Goal: Information Seeking & Learning: Check status

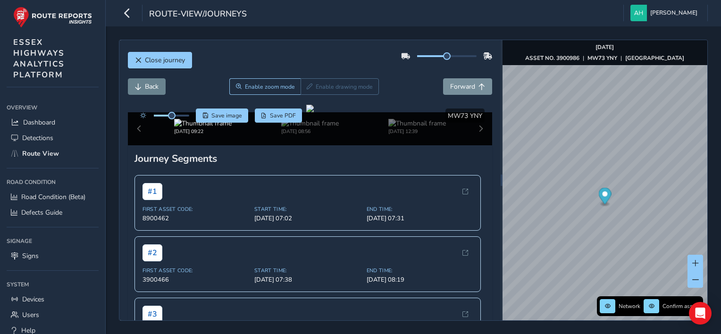
click at [140, 88] on span "Back" at bounding box center [138, 87] width 7 height 7
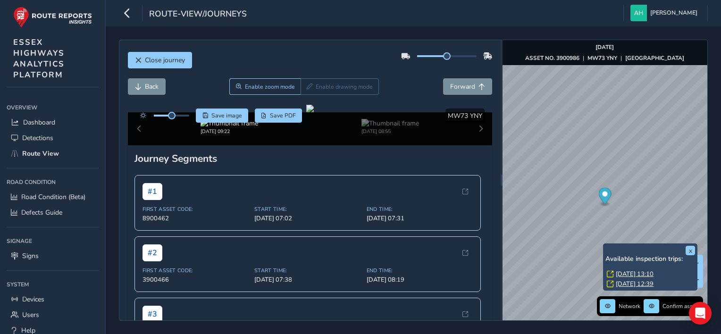
click at [625, 274] on link "[DATE] 13:10" at bounding box center [635, 274] width 38 height 8
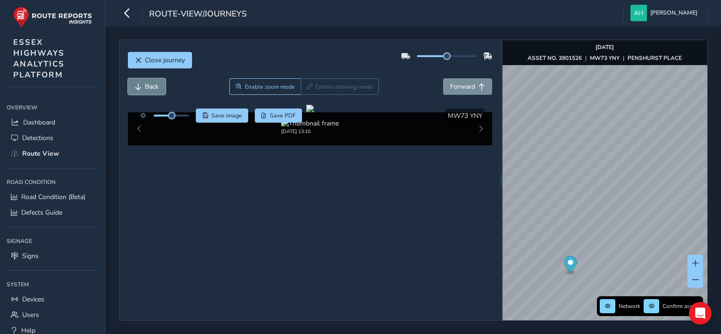
click at [139, 91] on button "Back" at bounding box center [147, 86] width 38 height 17
click at [451, 88] on span "Forward" at bounding box center [462, 86] width 25 height 9
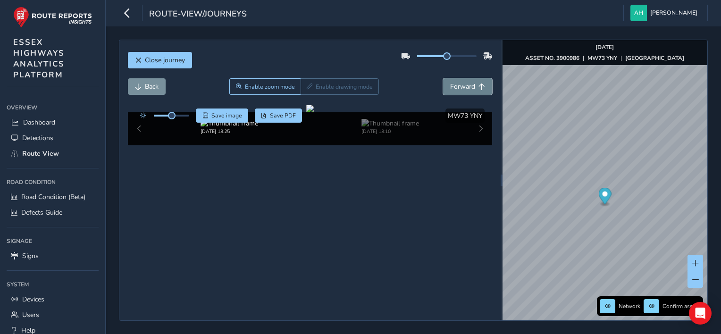
click at [451, 88] on span "Forward" at bounding box center [462, 86] width 25 height 9
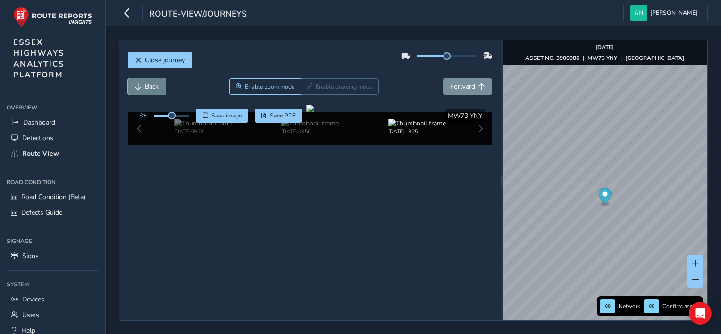
click at [159, 88] on button "Back" at bounding box center [147, 86] width 38 height 17
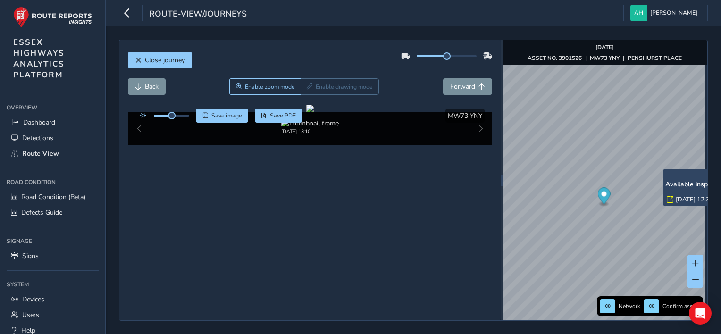
click at [681, 199] on link "[DATE] 12:39" at bounding box center [695, 199] width 38 height 8
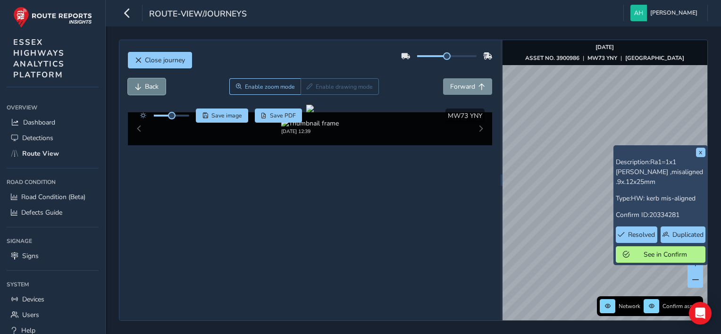
click at [159, 88] on span "Back" at bounding box center [152, 86] width 14 height 9
click at [480, 87] on button "Forward" at bounding box center [467, 86] width 49 height 17
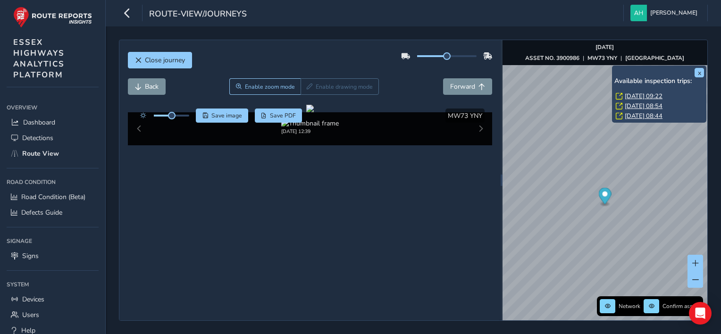
click at [638, 97] on link "[DATE] 09:22" at bounding box center [644, 96] width 38 height 8
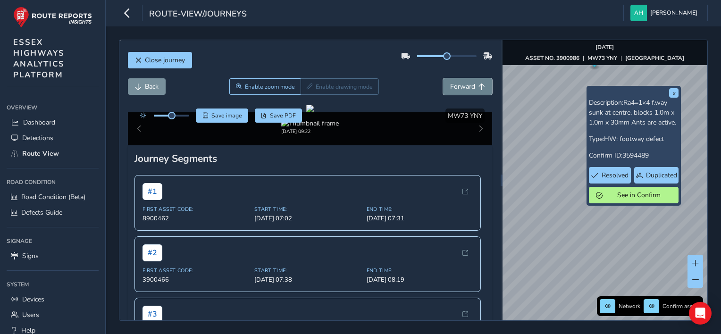
click at [452, 90] on span "Forward" at bounding box center [462, 86] width 25 height 9
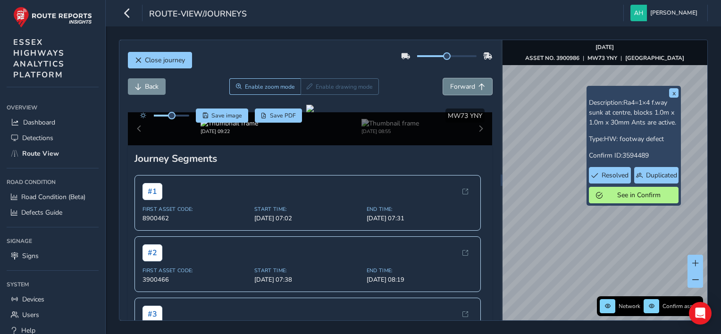
click at [452, 90] on span "Forward" at bounding box center [462, 86] width 25 height 9
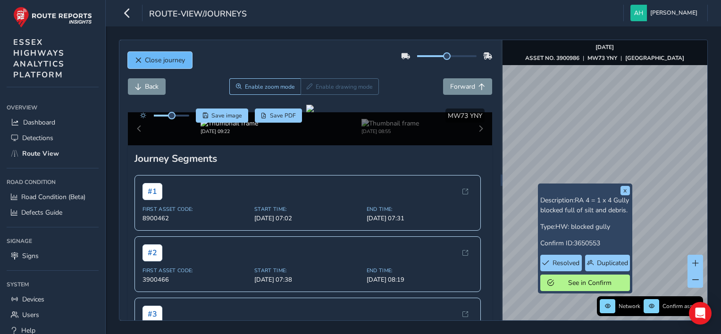
click at [170, 62] on span "Close journey" at bounding box center [165, 60] width 40 height 9
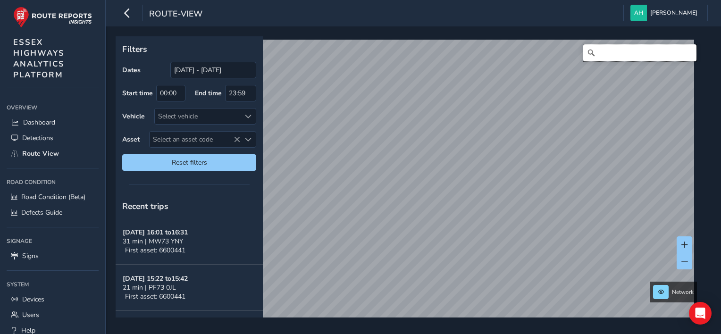
click at [625, 53] on input "Search" at bounding box center [639, 52] width 113 height 17
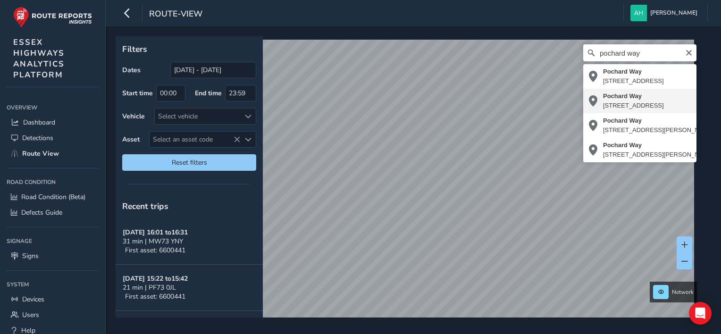
type input "[STREET_ADDRESS]"
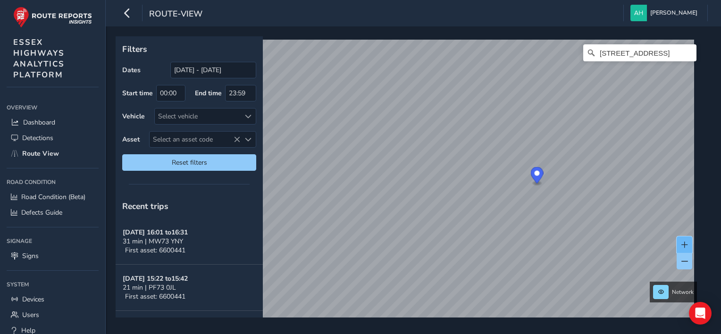
click at [683, 240] on button at bounding box center [685, 244] width 16 height 17
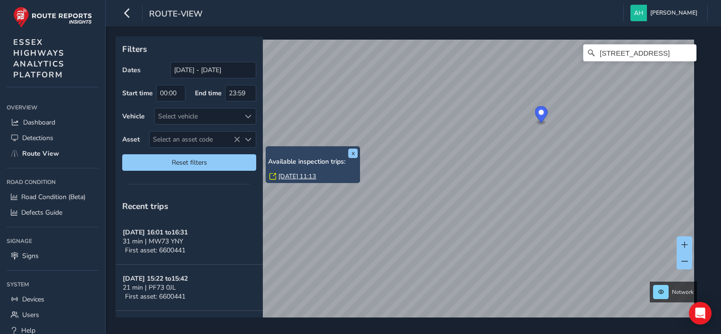
click at [221, 94] on label "End time" at bounding box center [208, 93] width 27 height 9
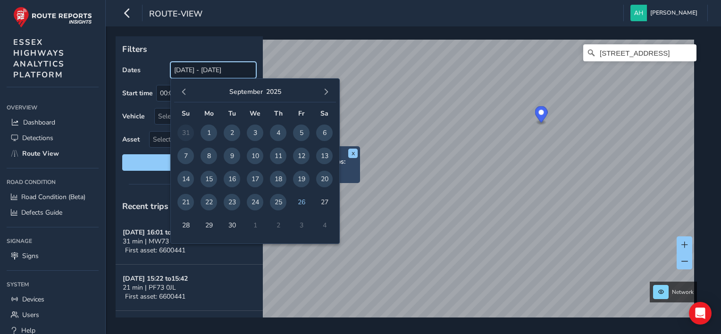
click at [191, 69] on input "[DATE] - [DATE]" at bounding box center [213, 70] width 86 height 17
click at [183, 90] on span "button" at bounding box center [184, 92] width 7 height 7
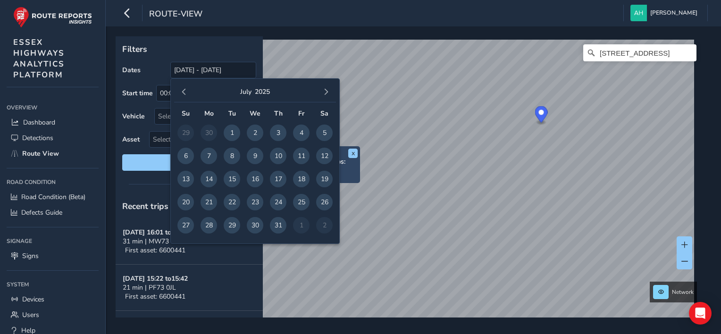
click at [183, 90] on span "button" at bounding box center [184, 92] width 7 height 7
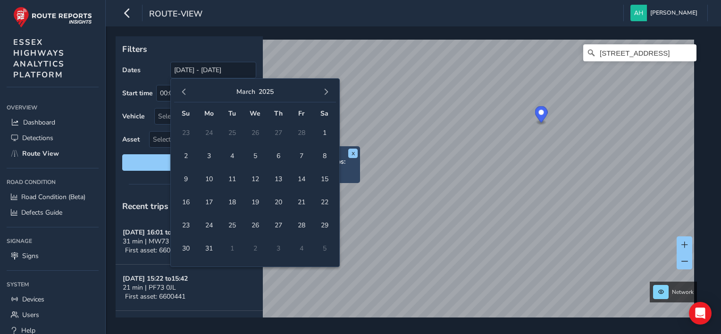
click at [183, 90] on span "button" at bounding box center [184, 92] width 7 height 7
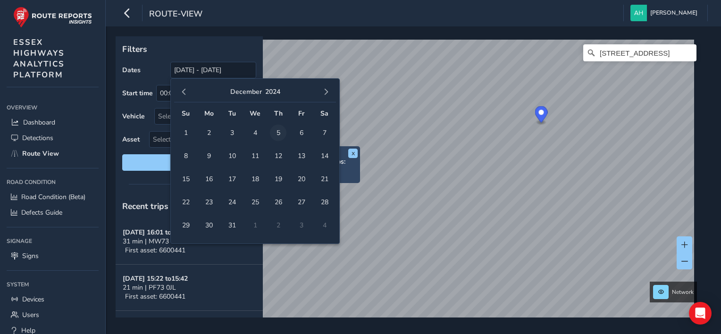
click at [279, 133] on span "5" at bounding box center [278, 133] width 17 height 17
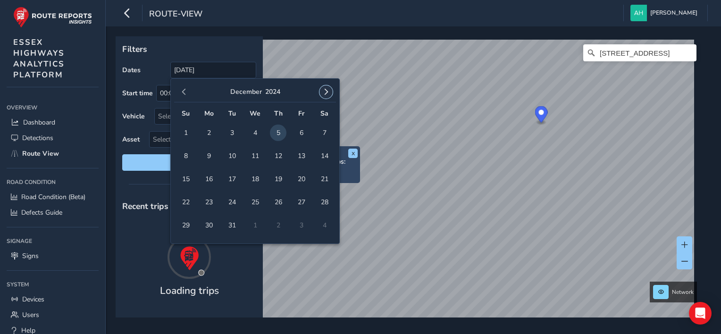
click at [323, 88] on button "button" at bounding box center [326, 91] width 13 height 13
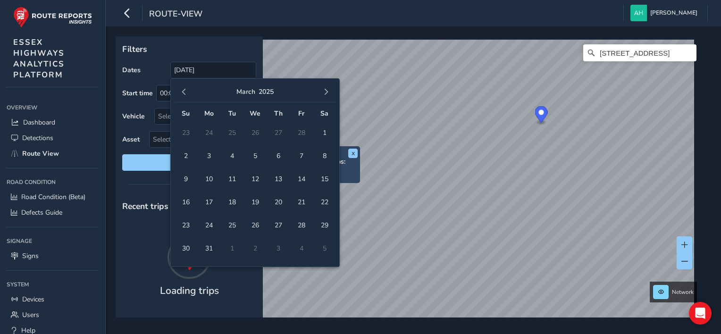
click at [323, 88] on button "button" at bounding box center [326, 91] width 13 height 13
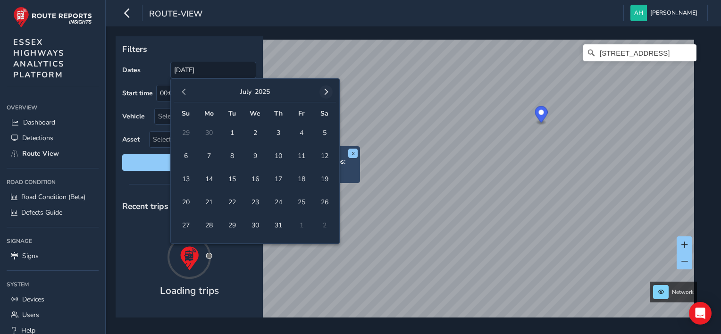
click at [323, 88] on button "button" at bounding box center [326, 91] width 13 height 13
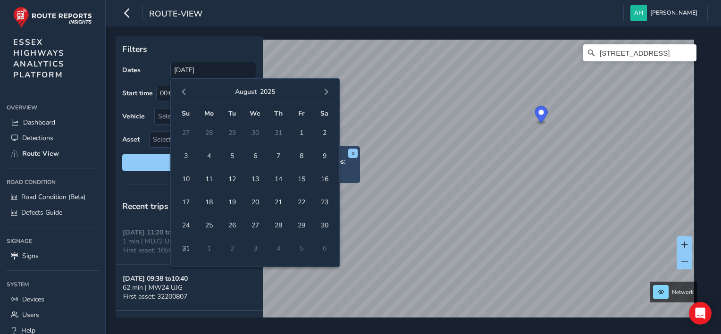
click at [323, 88] on button "button" at bounding box center [326, 91] width 13 height 13
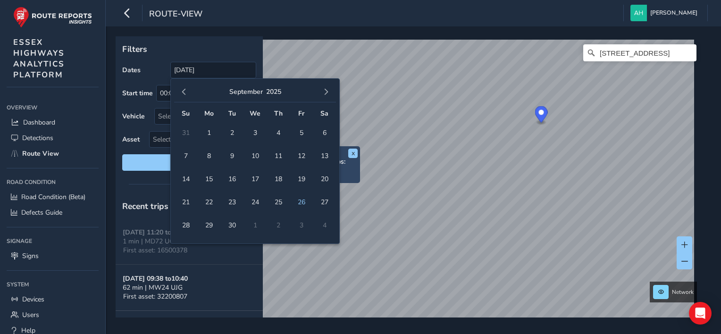
click at [323, 88] on button "button" at bounding box center [326, 91] width 13 height 13
click at [188, 96] on button "button" at bounding box center [183, 91] width 13 height 13
click at [280, 155] on span "11" at bounding box center [278, 156] width 17 height 17
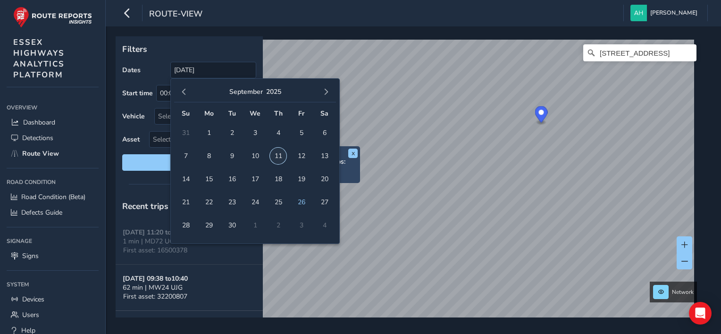
type input "[DATE] - [DATE]"
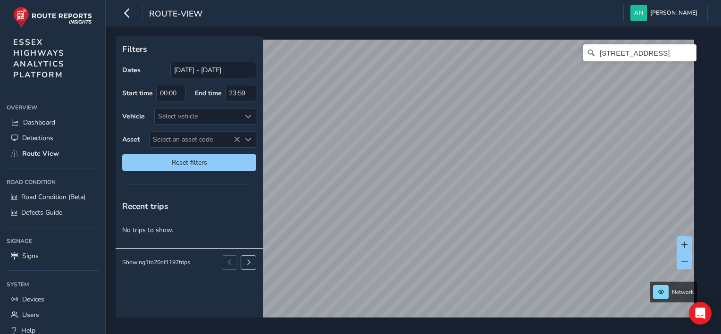
click at [420, 30] on div "Filters Dates [DATE] - [DATE] Start time 00:00 End time 23:59 Vehicle Select ve…" at bounding box center [413, 180] width 615 height 308
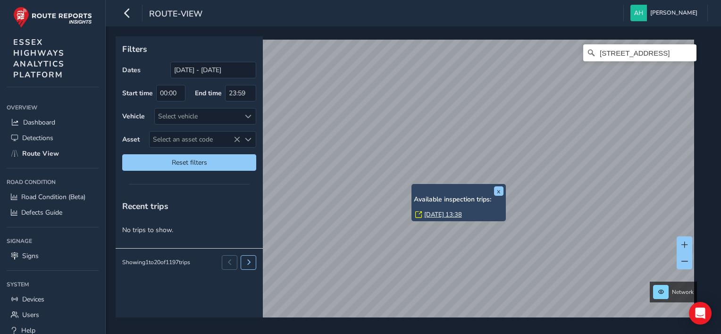
click at [438, 213] on link "[DATE] 13:38" at bounding box center [443, 215] width 38 height 8
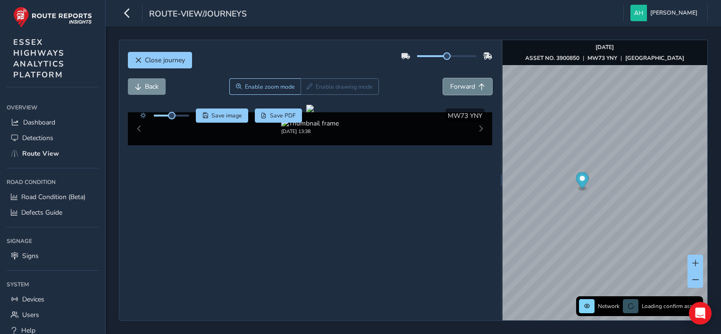
click at [467, 84] on span "Forward" at bounding box center [462, 86] width 25 height 9
click at [156, 93] on button "Back" at bounding box center [147, 86] width 38 height 17
click at [136, 84] on span "Back" at bounding box center [138, 87] width 7 height 7
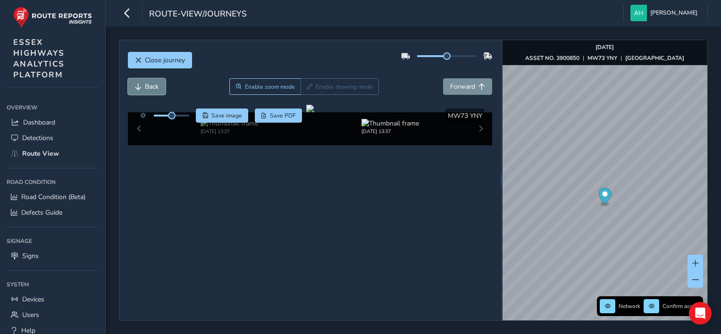
click at [136, 84] on span "Back" at bounding box center [138, 87] width 7 height 7
click at [673, 18] on span "[PERSON_NAME]" at bounding box center [673, 13] width 47 height 17
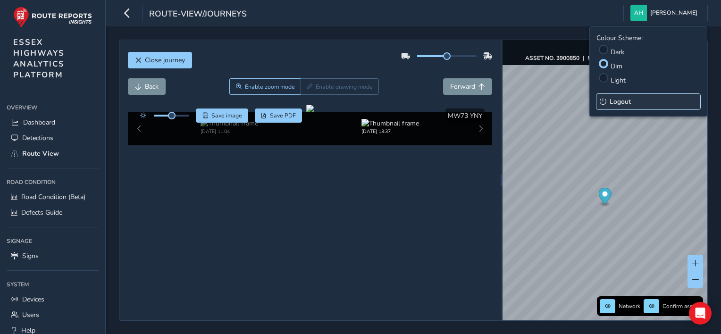
click at [621, 100] on span "Logout" at bounding box center [620, 101] width 21 height 9
